Goal: Transaction & Acquisition: Purchase product/service

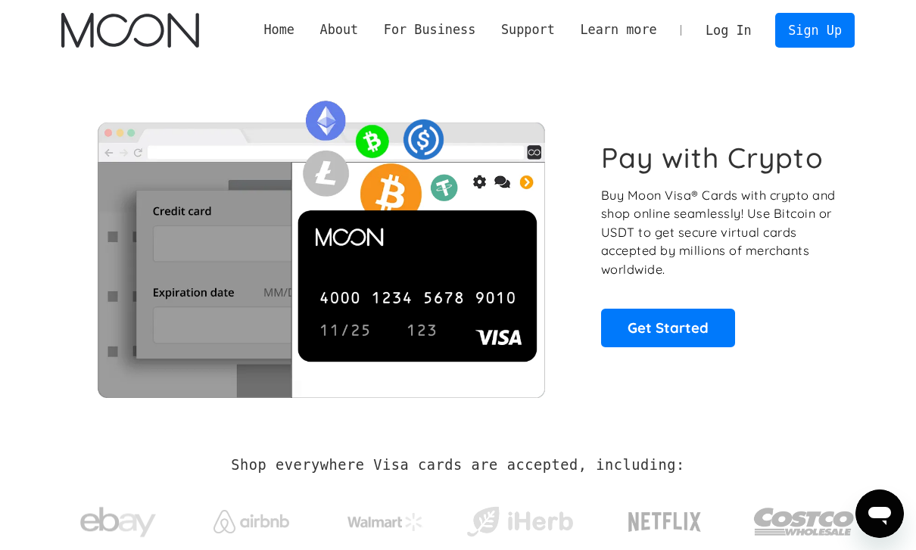
click at [730, 36] on link "Log In" at bounding box center [728, 30] width 71 height 33
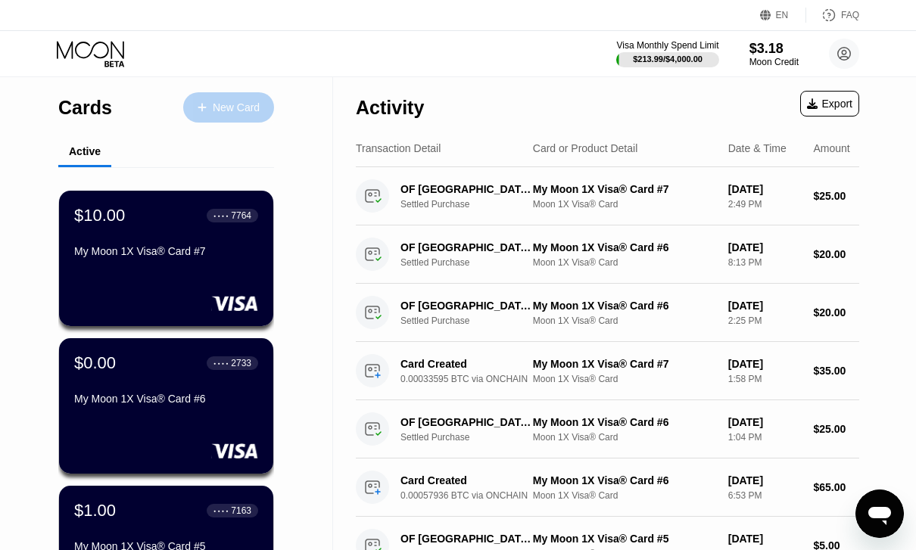
click at [248, 106] on div "New Card" at bounding box center [236, 107] width 47 height 13
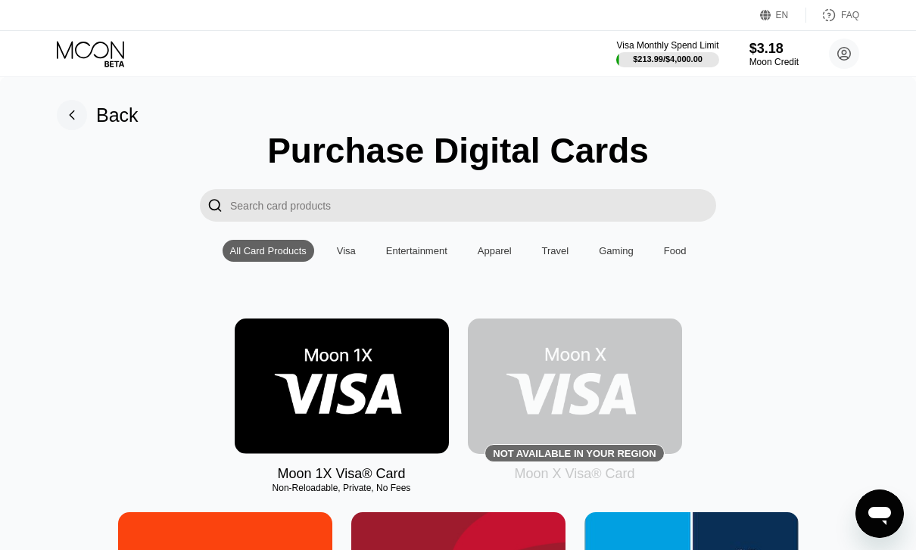
click at [341, 391] on img at bounding box center [342, 387] width 214 height 136
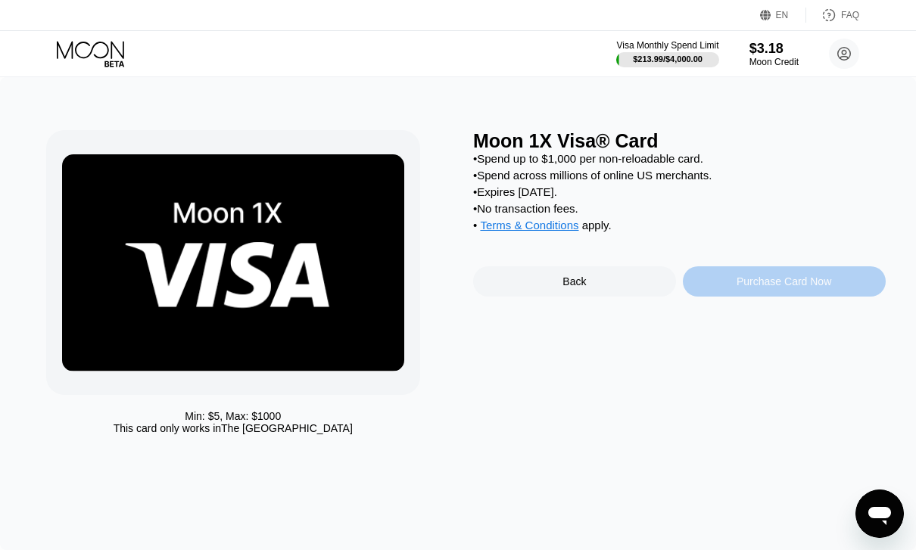
click at [791, 286] on div "Purchase Card Now" at bounding box center [784, 282] width 95 height 12
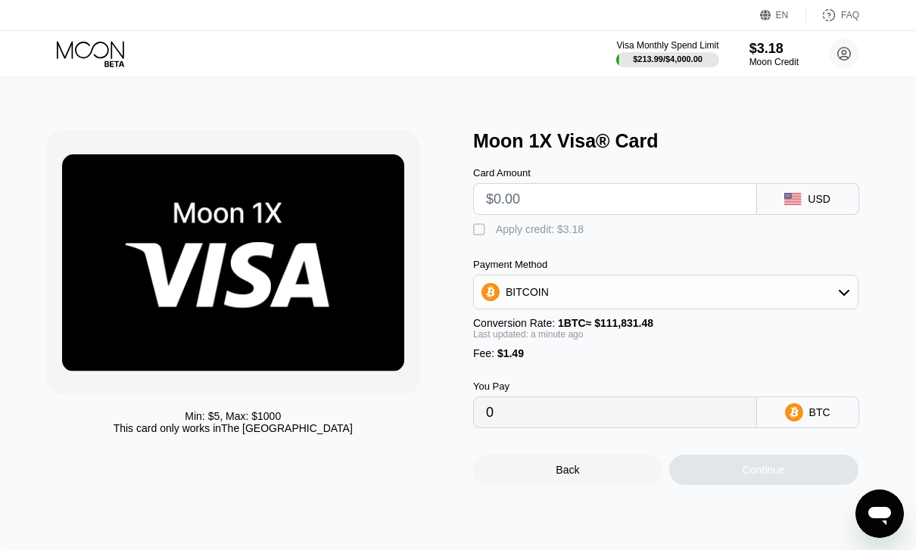
click at [586, 195] on input "text" at bounding box center [615, 199] width 258 height 30
type input "$1"
type input "0.00002227"
type input "$10"
type input "0.00010275"
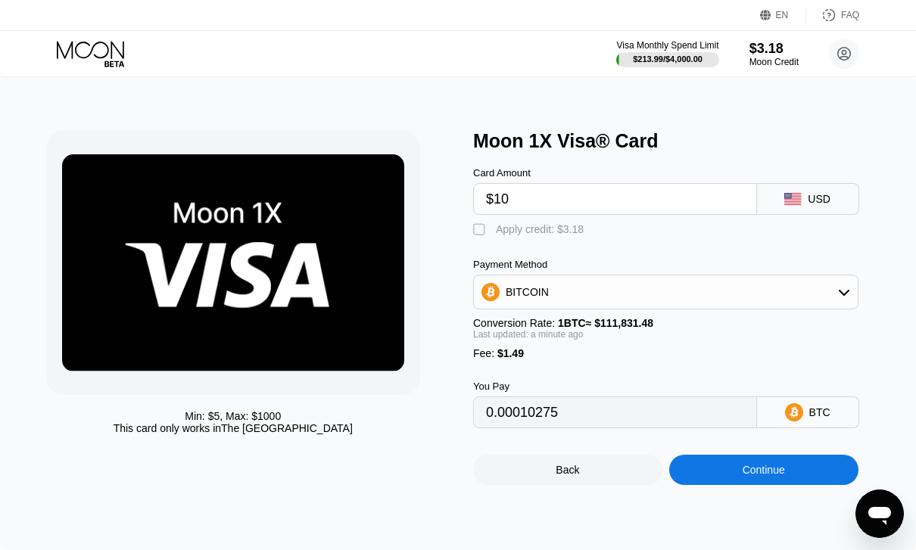
type input "$100"
type input "0.00090753"
type input "$100"
click at [482, 236] on div "" at bounding box center [480, 230] width 15 height 15
type input "0.00087909"
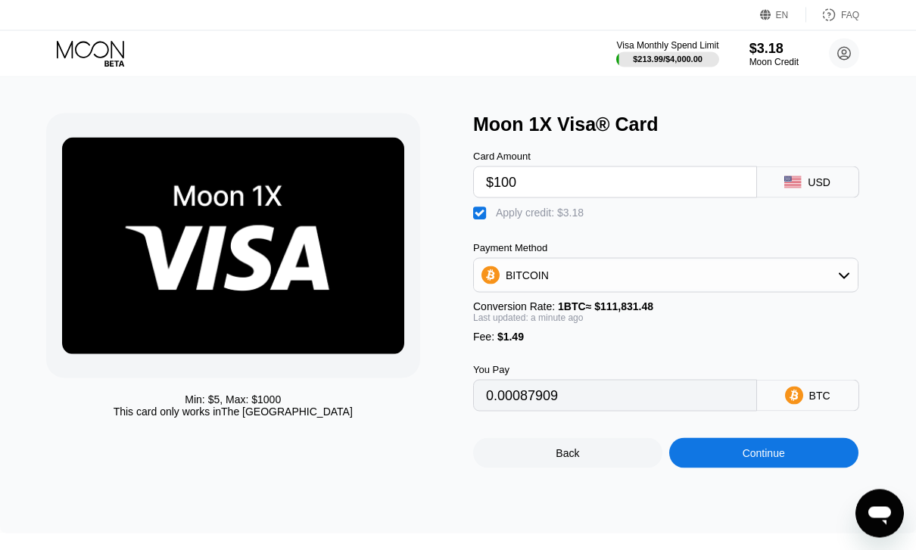
scroll to position [19, 0]
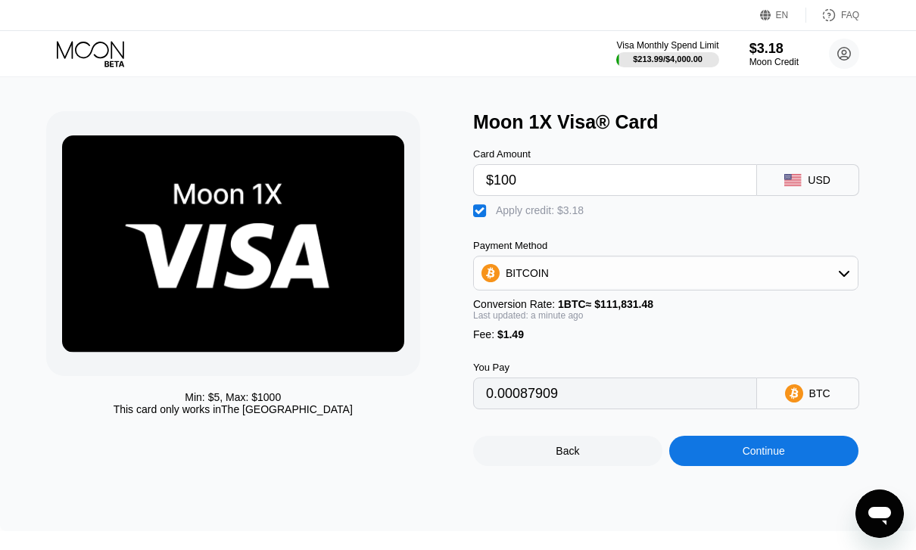
click at [556, 182] on input "$100" at bounding box center [615, 180] width 258 height 30
type input "$10"
type input "0.00007431"
type input "$1"
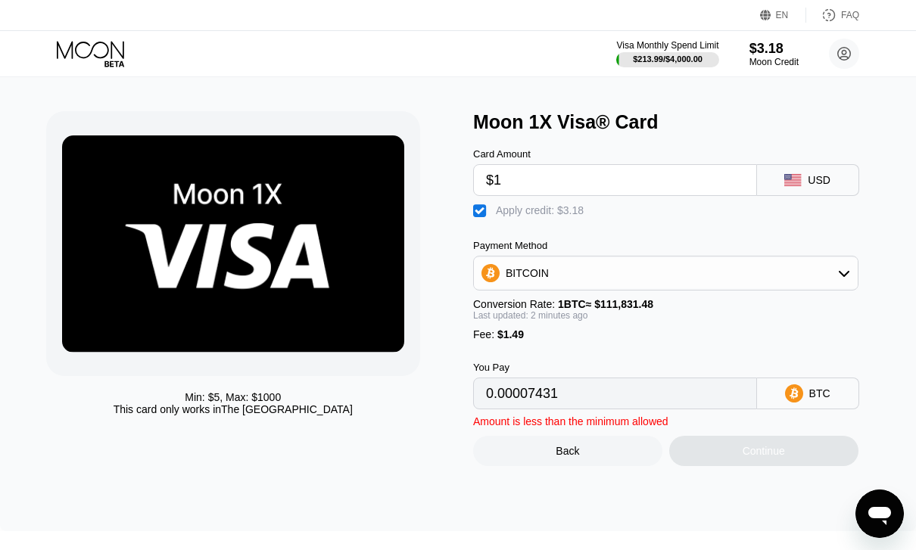
type input "0"
type input "$9"
type input "0.00006537"
type input "$99"
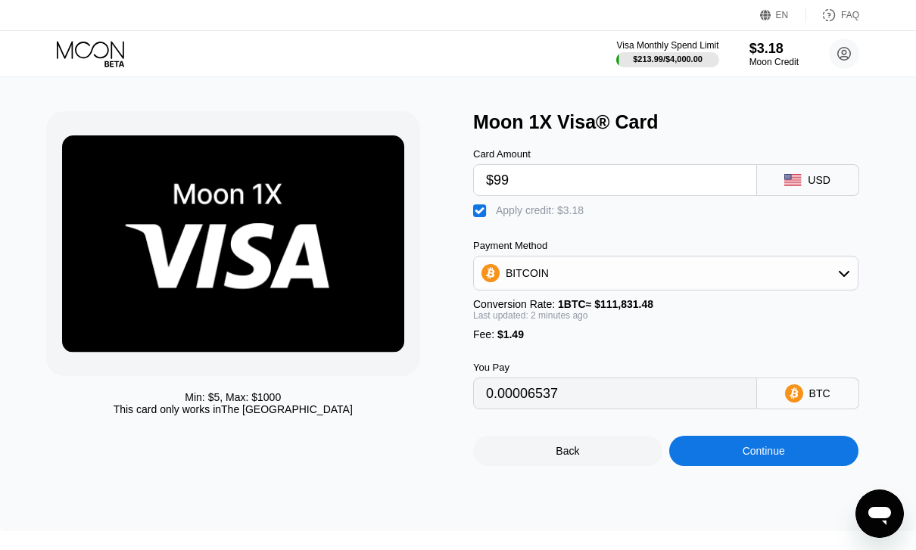
type input "0.00087015"
type input "$9"
type input "0.00006537"
type input "$98"
type input "0.00086121"
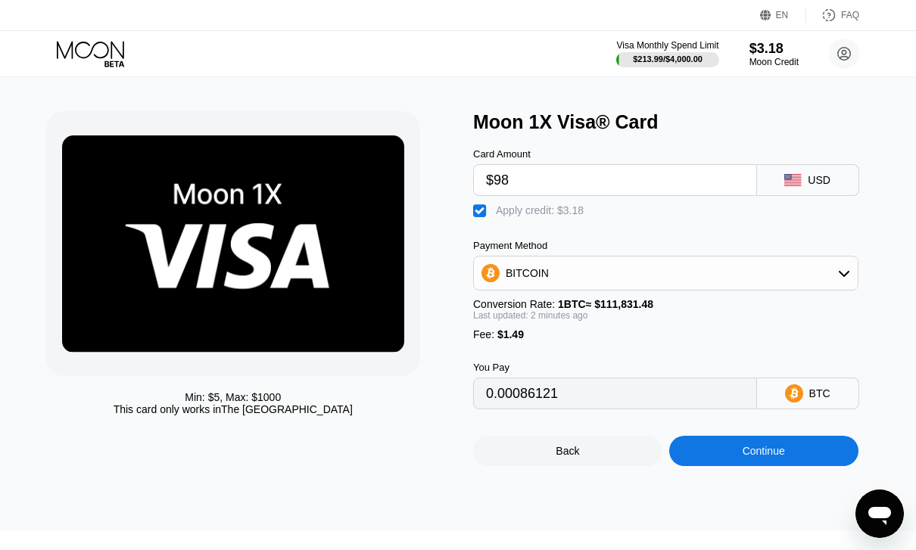
click at [763, 457] on div "Continue" at bounding box center [764, 451] width 42 height 12
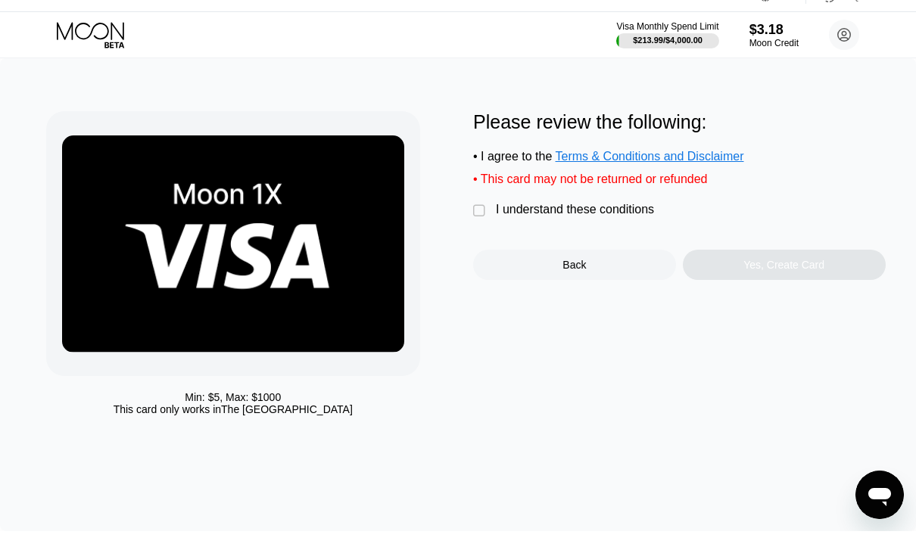
click at [476, 223] on div "" at bounding box center [480, 230] width 15 height 15
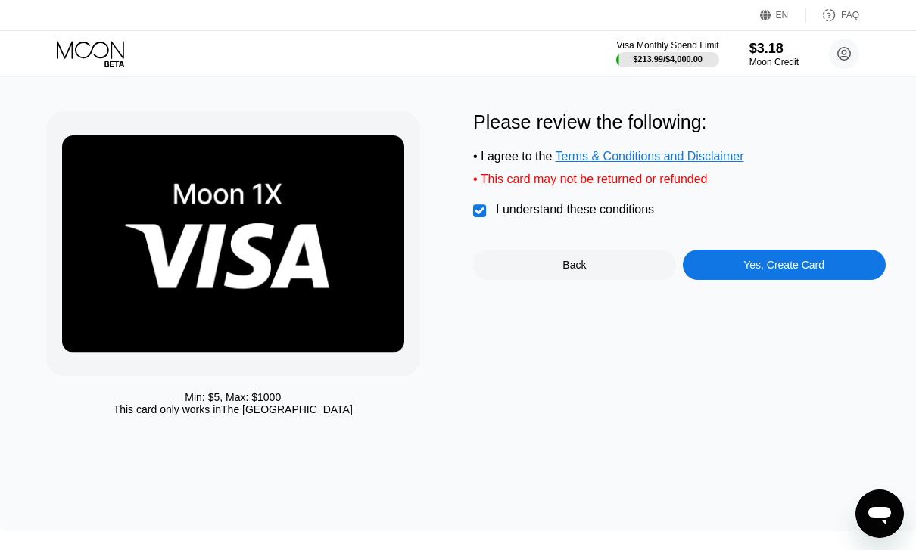
click at [782, 267] on div "Yes, Create Card" at bounding box center [783, 265] width 81 height 12
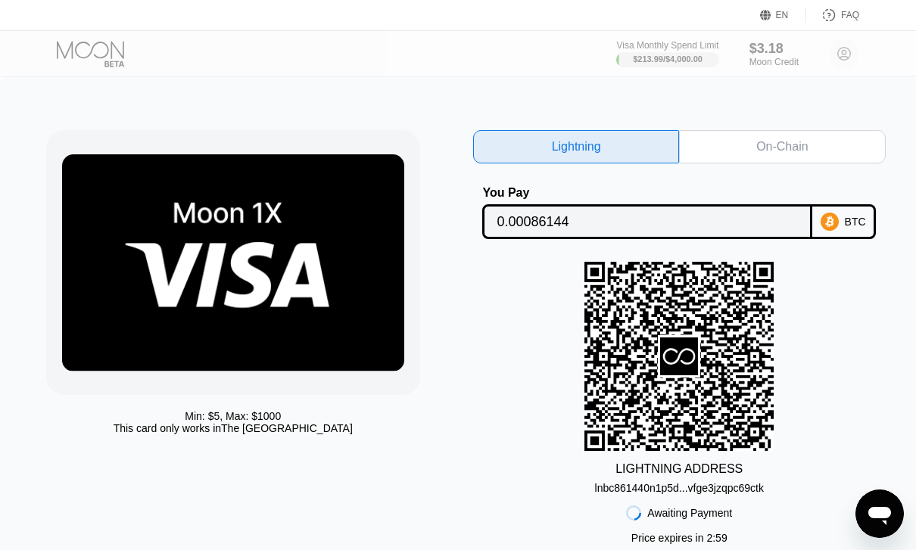
click at [790, 144] on div "On-Chain" at bounding box center [781, 146] width 51 height 15
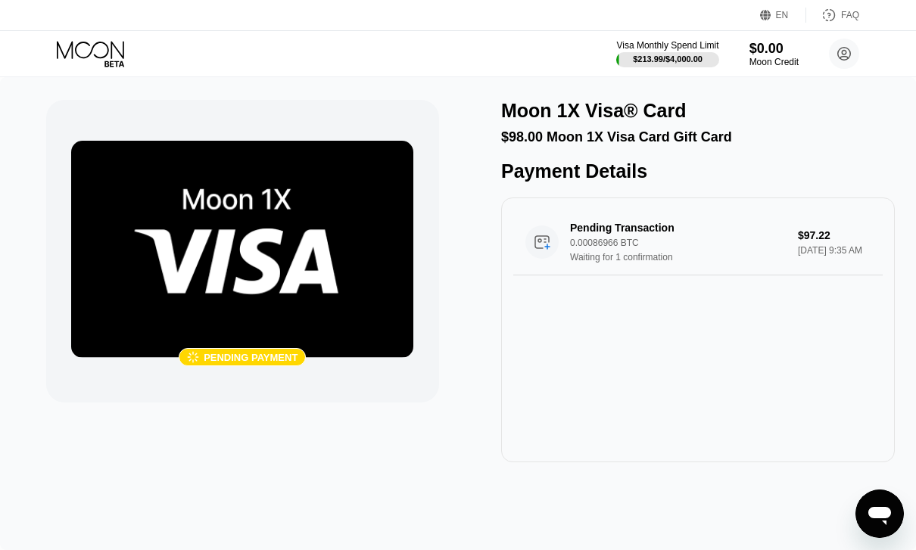
click at [108, 63] on icon at bounding box center [92, 54] width 70 height 26
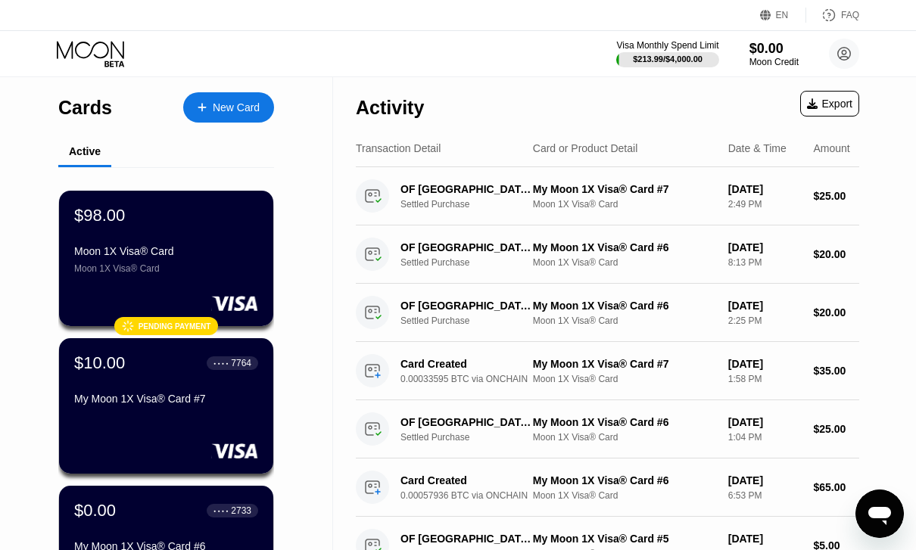
click at [182, 226] on div "$98.00" at bounding box center [166, 216] width 184 height 20
